Goal: Task Accomplishment & Management: Manage account settings

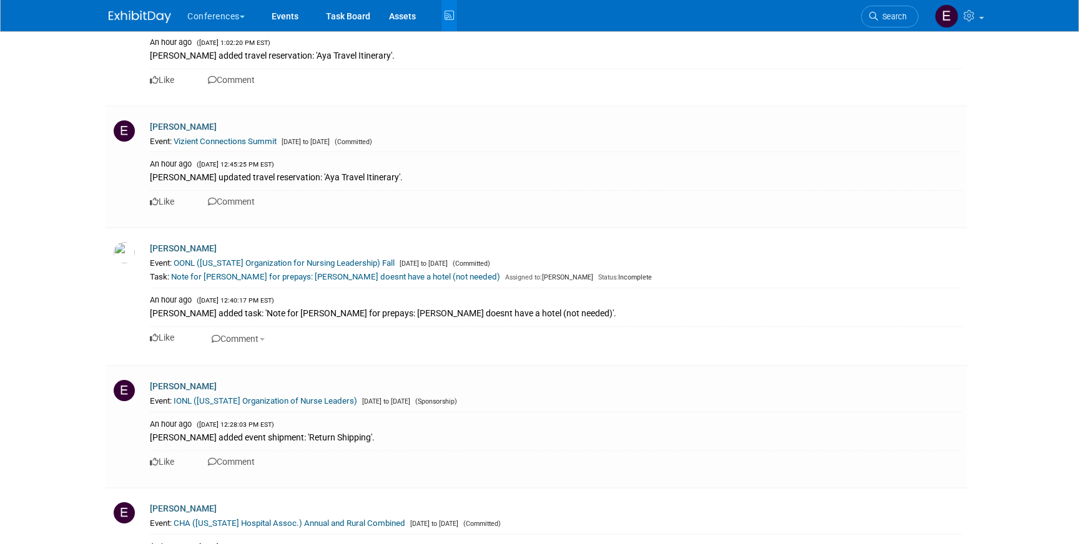
click at [454, 24] on icon at bounding box center [449, 15] width 16 height 19
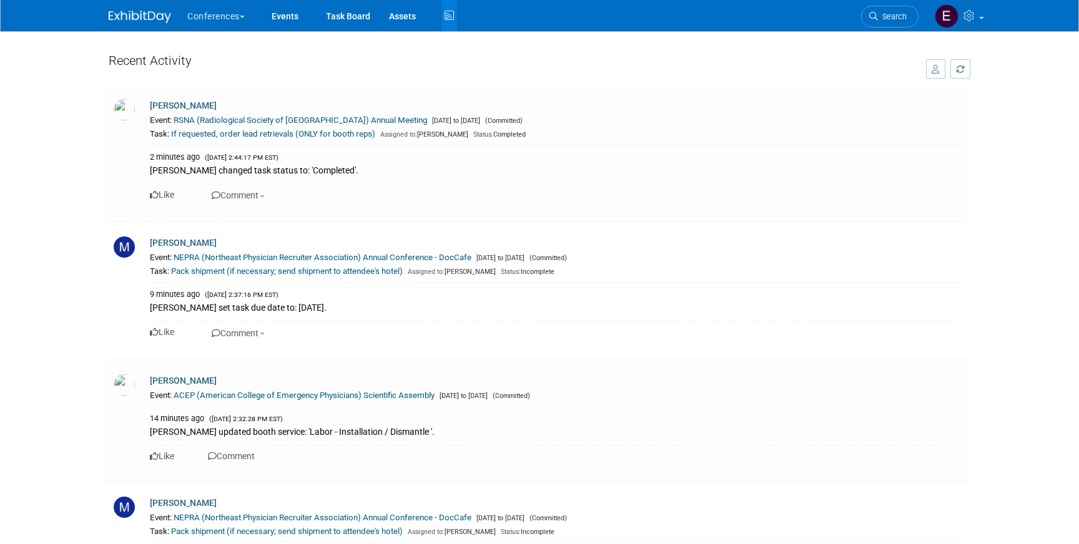
click at [125, 8] on link at bounding box center [147, 11] width 77 height 10
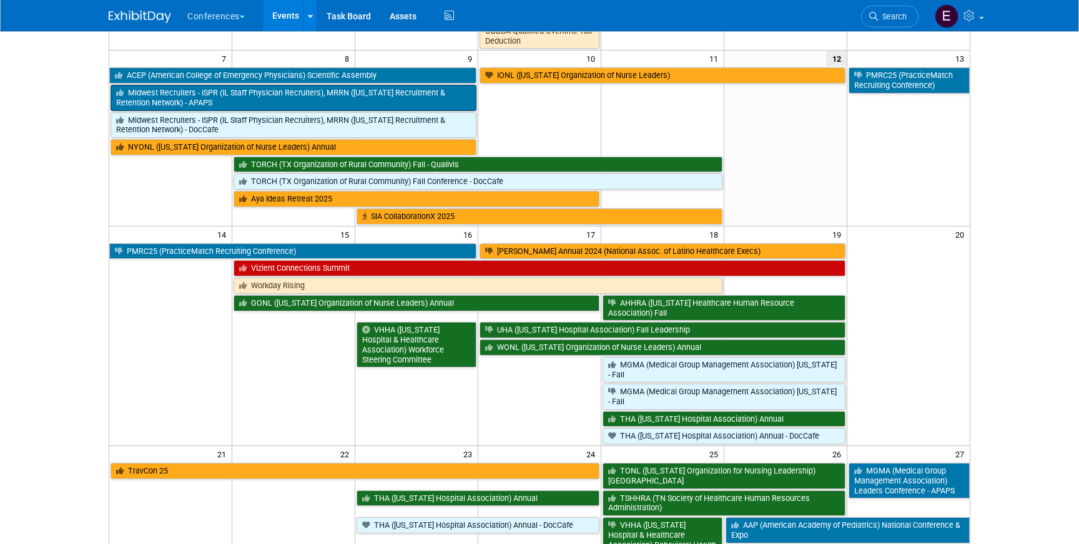
scroll to position [351, 0]
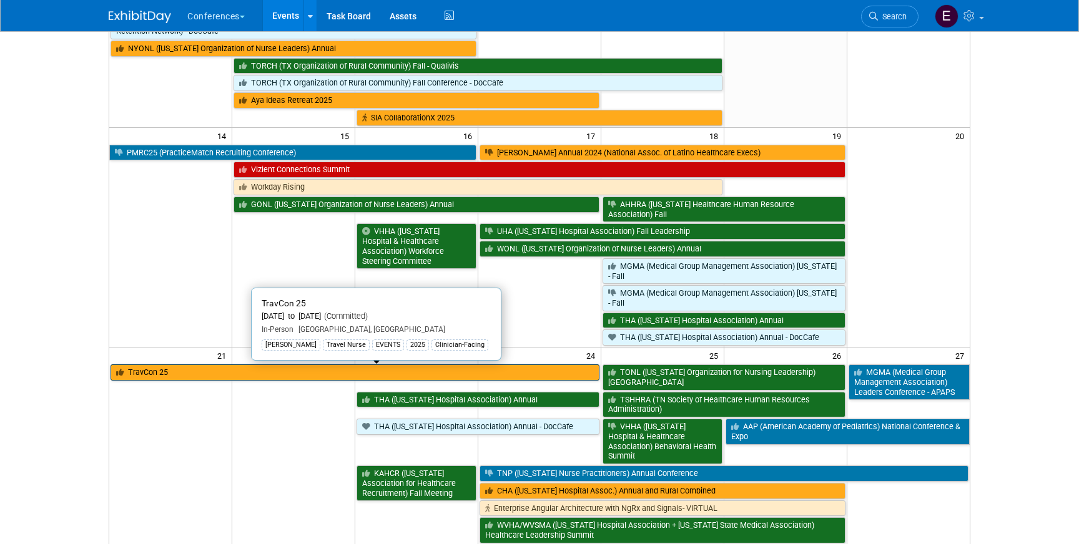
click at [239, 376] on link "TravCon 25" at bounding box center [354, 372] width 489 height 16
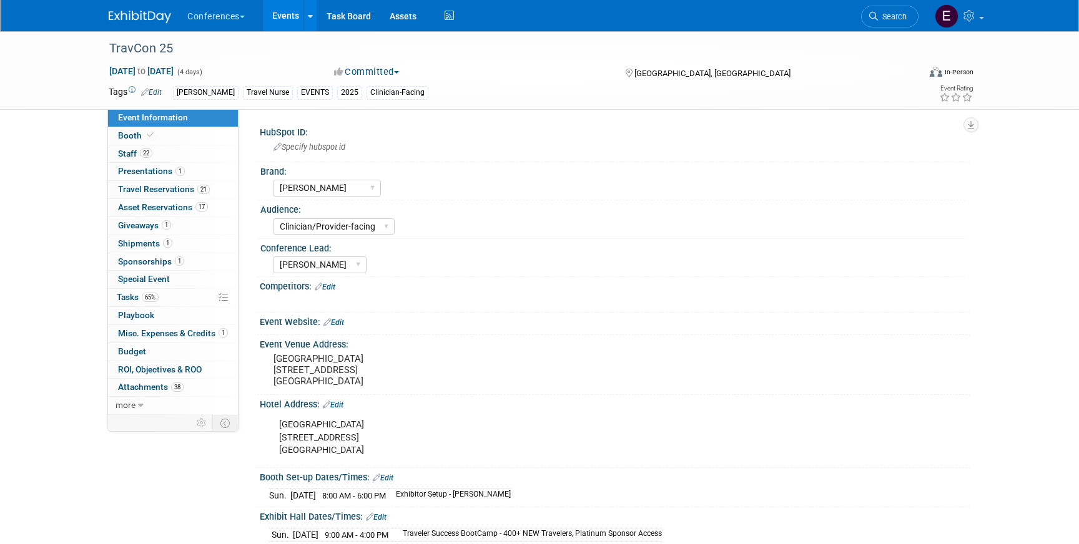
select select "[PERSON_NAME]"
select select "Clinician/Provider-facing"
select select "Stephanie"
click at [143, 296] on span "65%" at bounding box center [150, 297] width 17 height 9
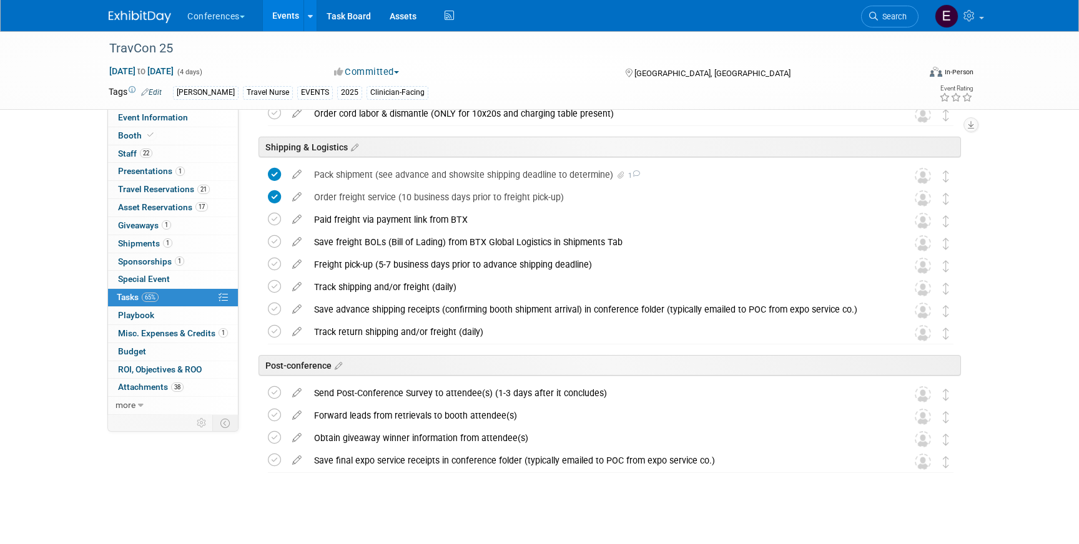
scroll to position [1256, 0]
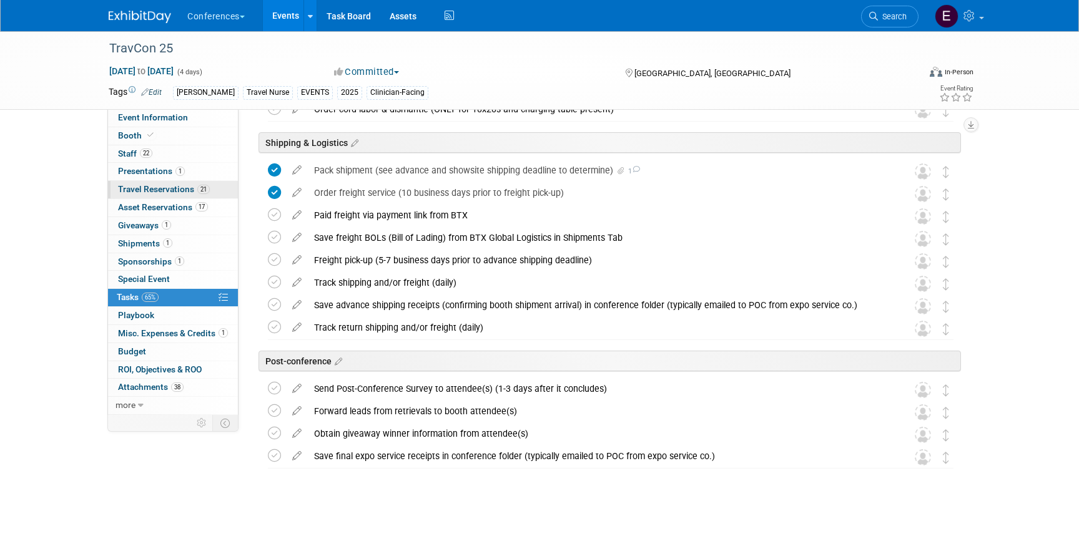
click at [144, 191] on span "Travel Reservations 21" at bounding box center [164, 189] width 92 height 10
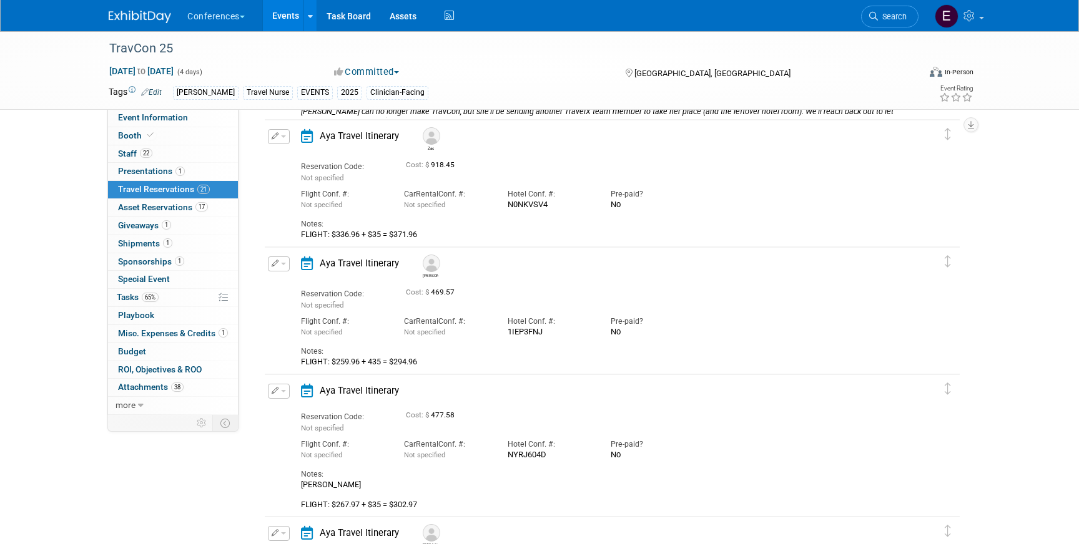
scroll to position [373, 0]
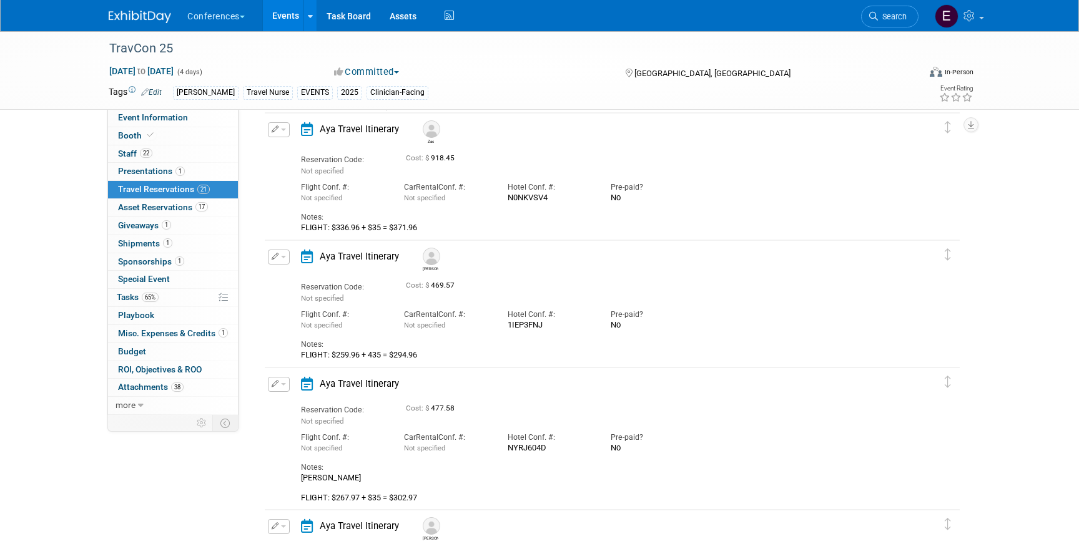
click at [120, 12] on img at bounding box center [140, 17] width 62 height 12
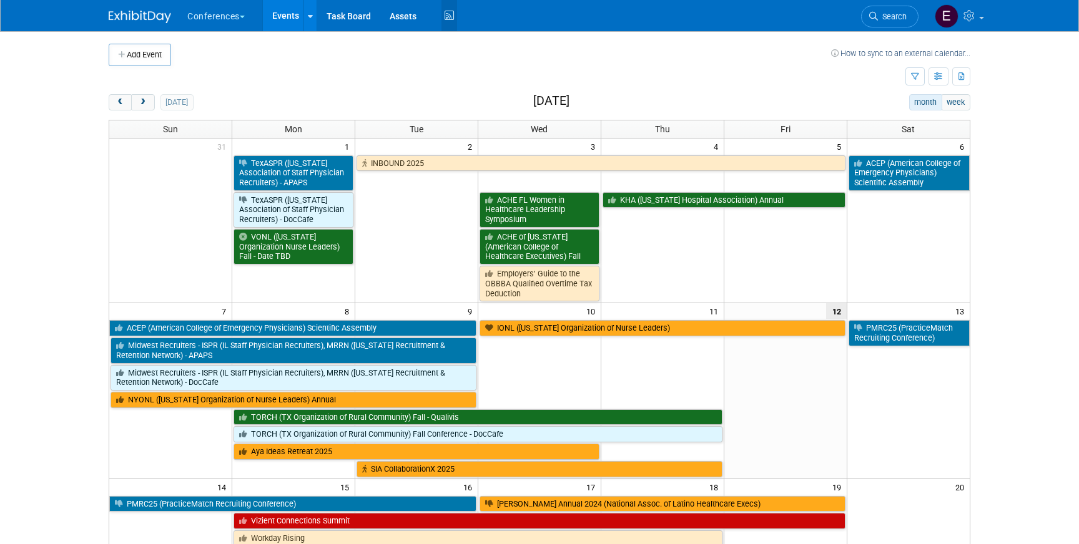
click at [446, 29] on link "Activity Feed" at bounding box center [449, 15] width 16 height 31
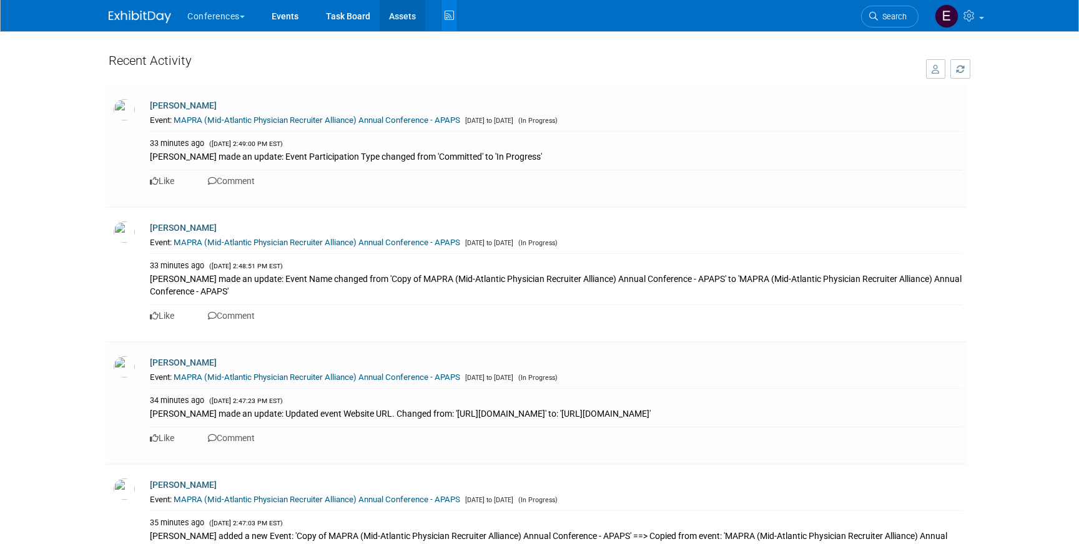
click at [406, 13] on link "Assets" at bounding box center [402, 15] width 46 height 31
